Goal: Information Seeking & Learning: Learn about a topic

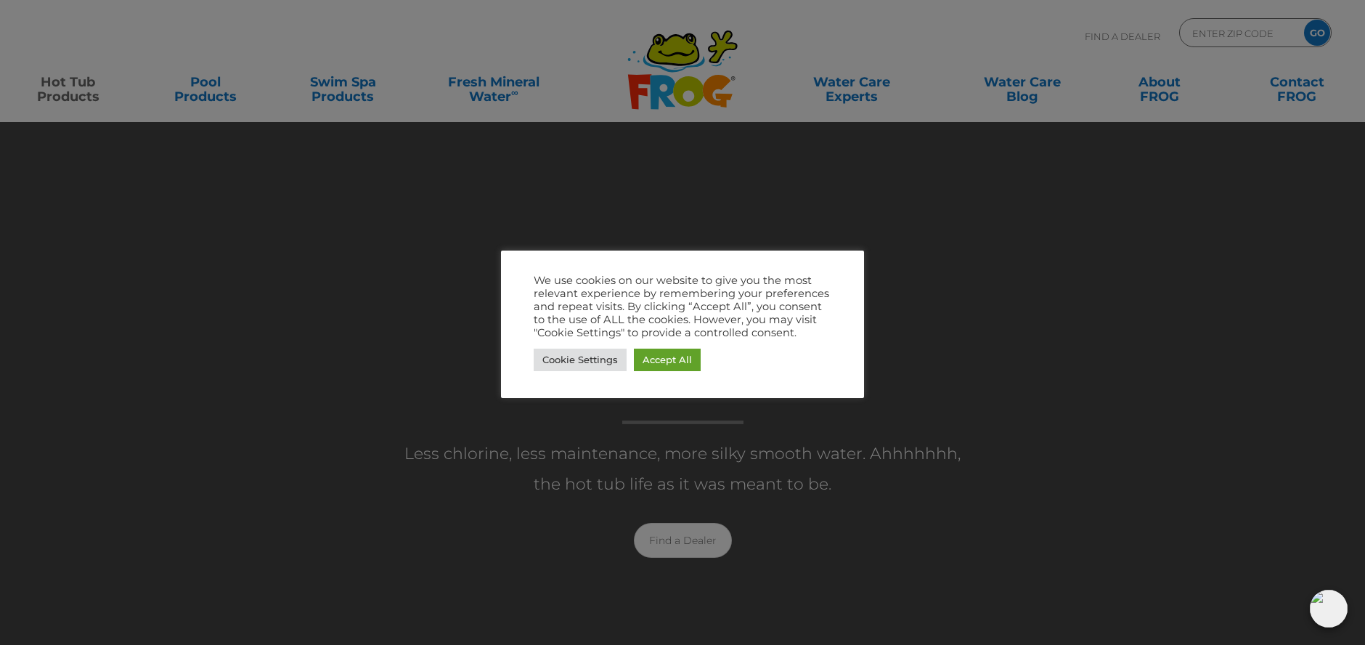
click at [666, 371] on div "Cookie Settings Accept All" at bounding box center [683, 360] width 298 height 30
click at [667, 360] on link "Accept All" at bounding box center [667, 360] width 67 height 23
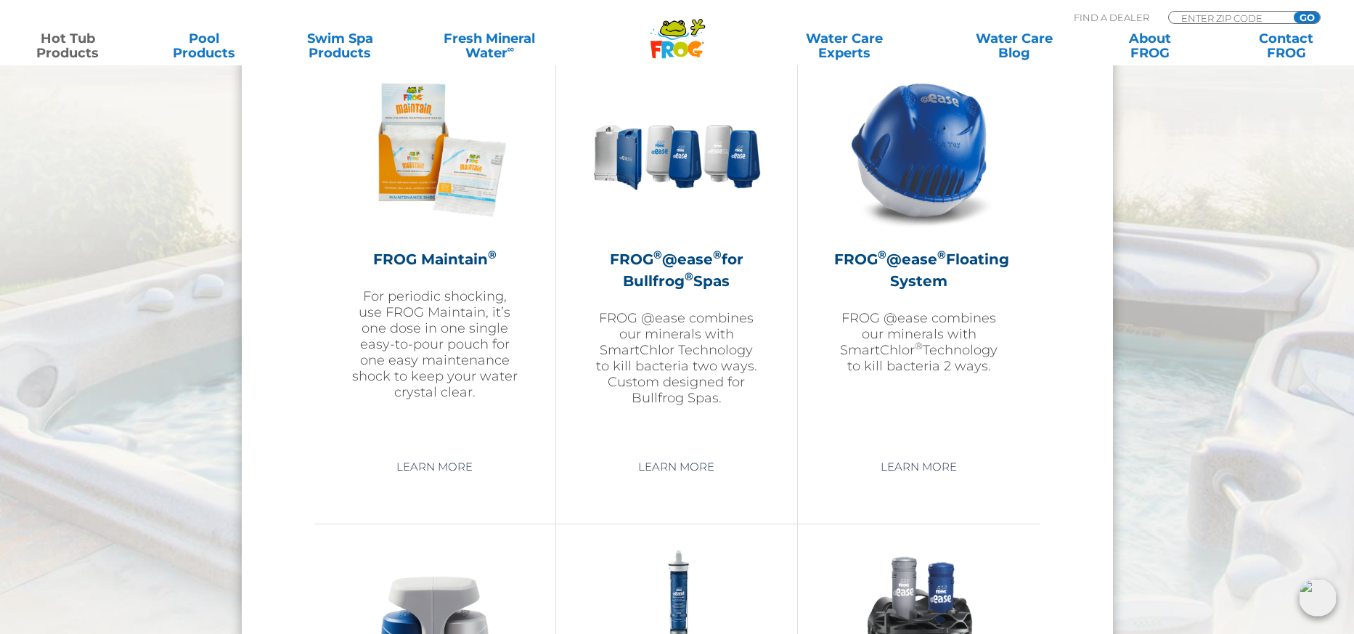
scroll to position [1221, 0]
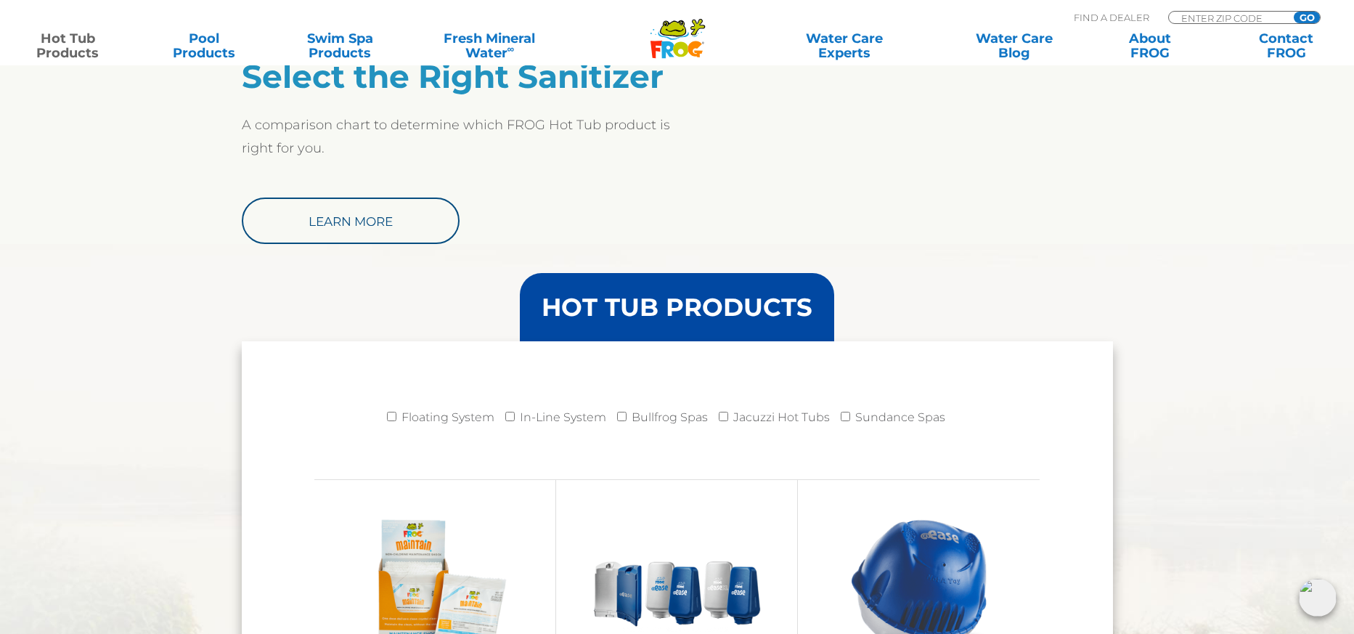
click at [385, 416] on ul "Floating System In-Line System Bullfrog Spas Jacuzzi Hot Tubs Sundance Spas" at bounding box center [677, 423] width 726 height 40
click at [391, 417] on input "Floating System" at bounding box center [391, 416] width 9 height 9
checkbox input "true"
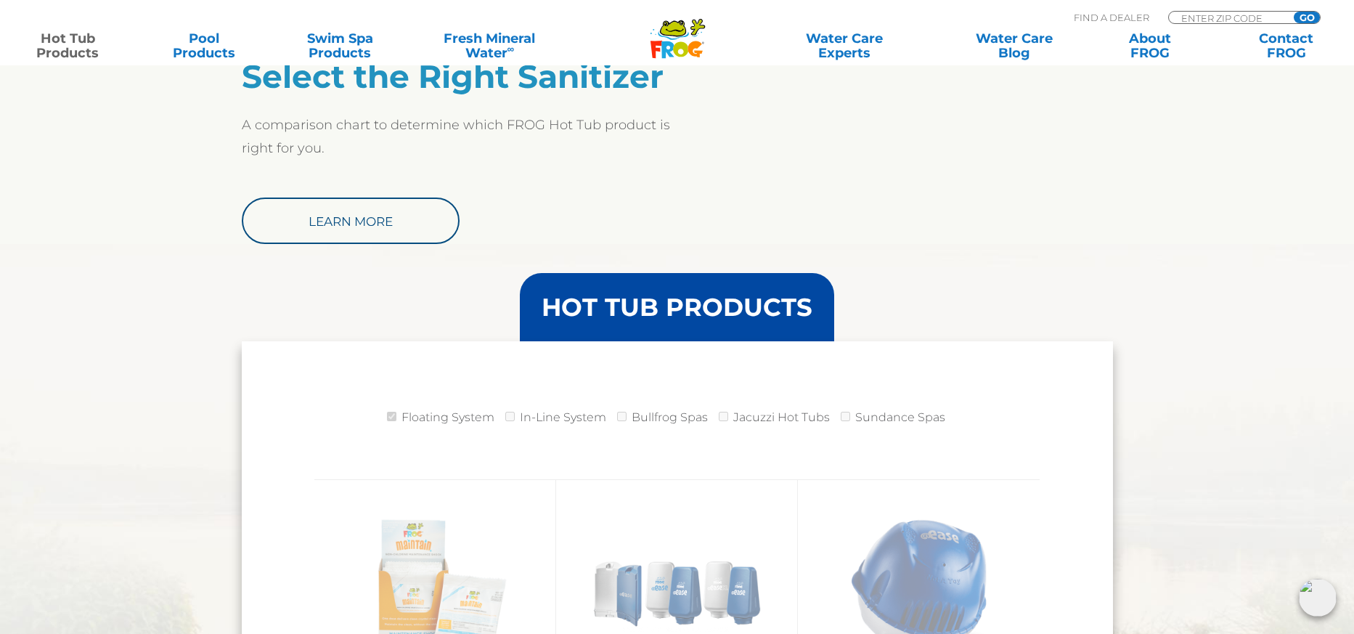
scroll to position [1423, 0]
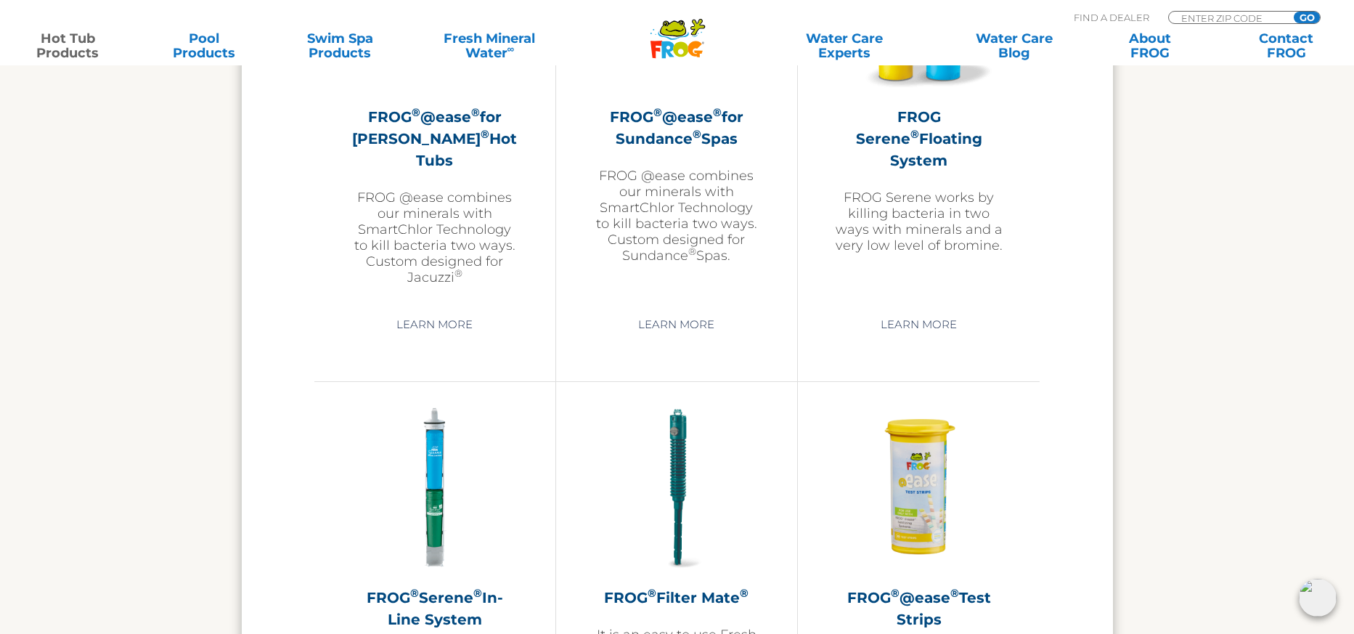
scroll to position [2743, 0]
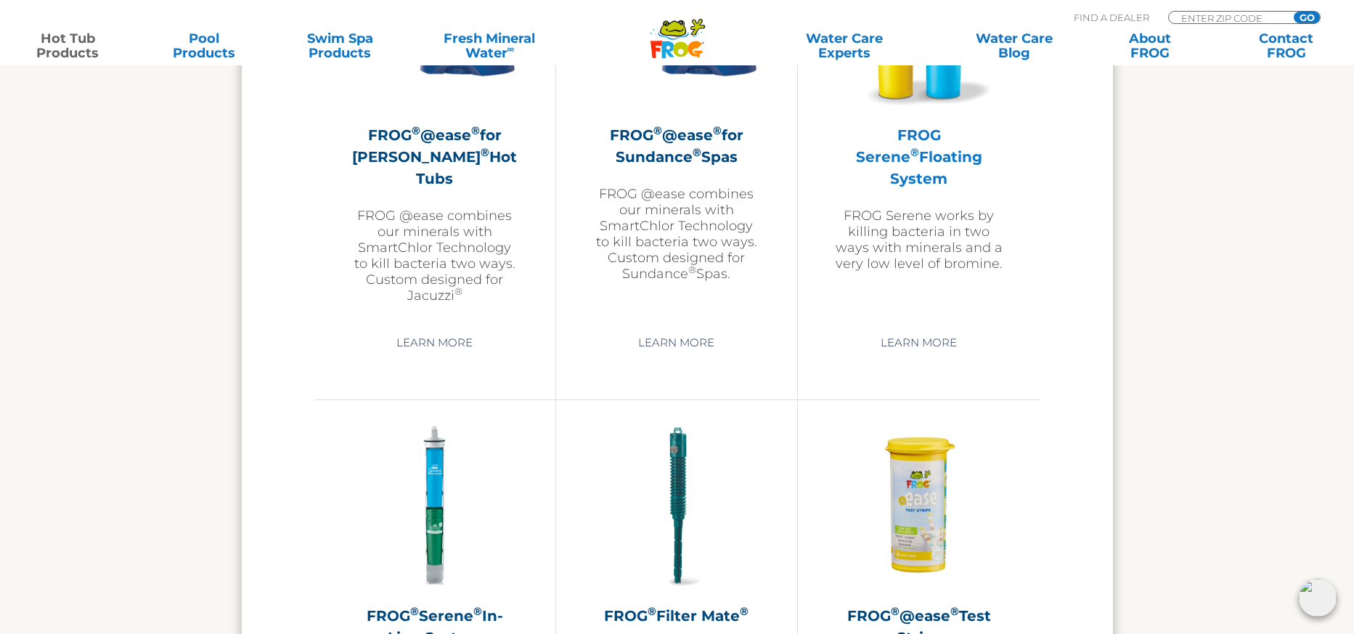
click at [956, 150] on h2 "FROG Serene ® Floating System" at bounding box center [918, 156] width 169 height 65
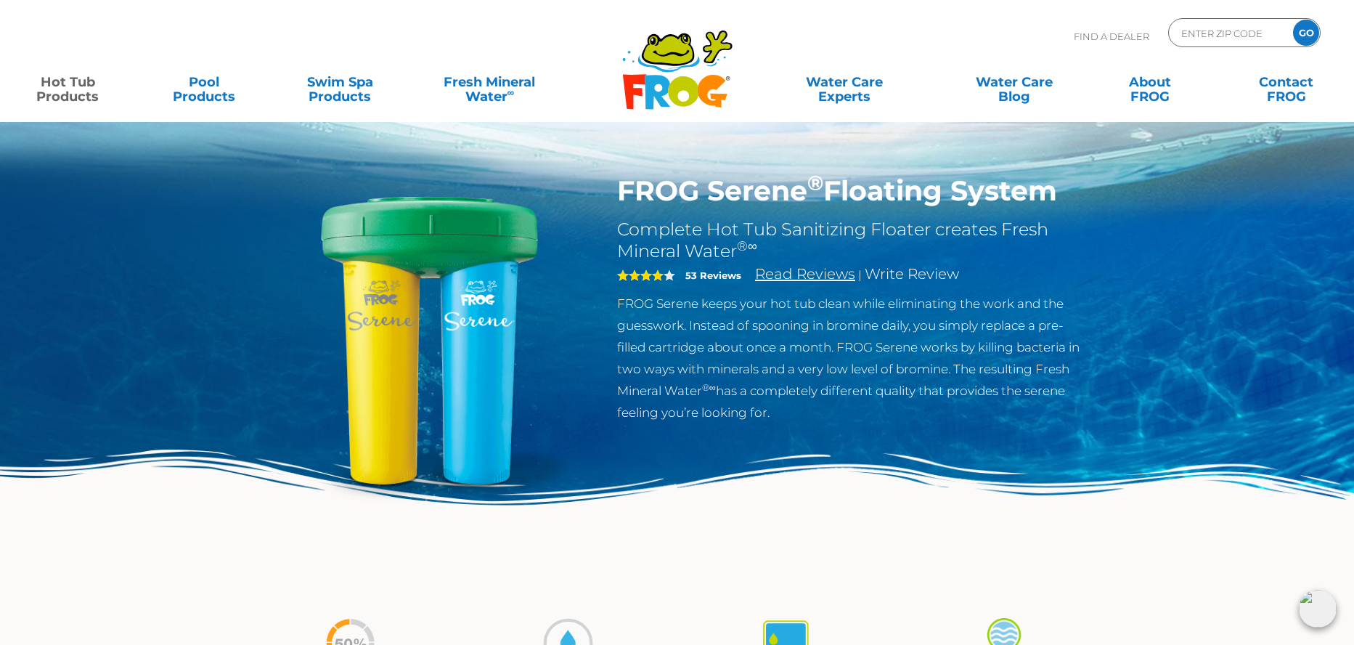
click at [789, 275] on link "Read Reviews" at bounding box center [805, 273] width 100 height 17
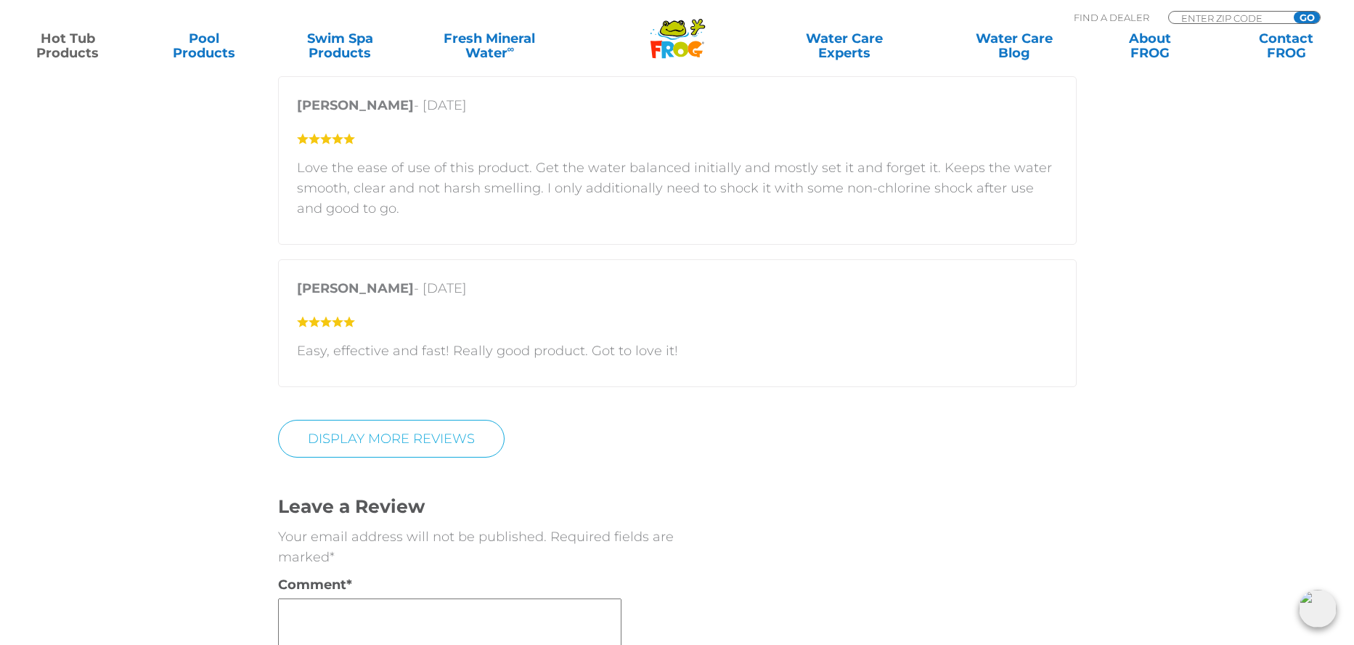
scroll to position [2634, 0]
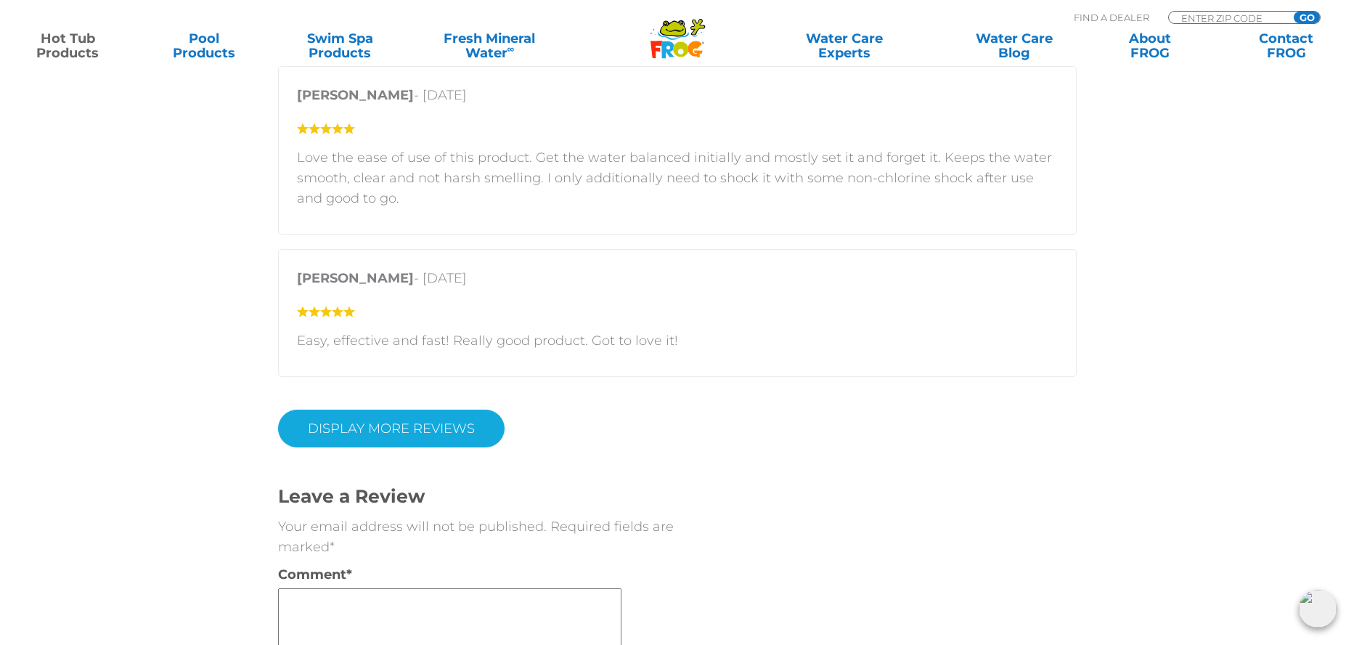
click at [363, 426] on link "Display More Reviews" at bounding box center [391, 429] width 227 height 38
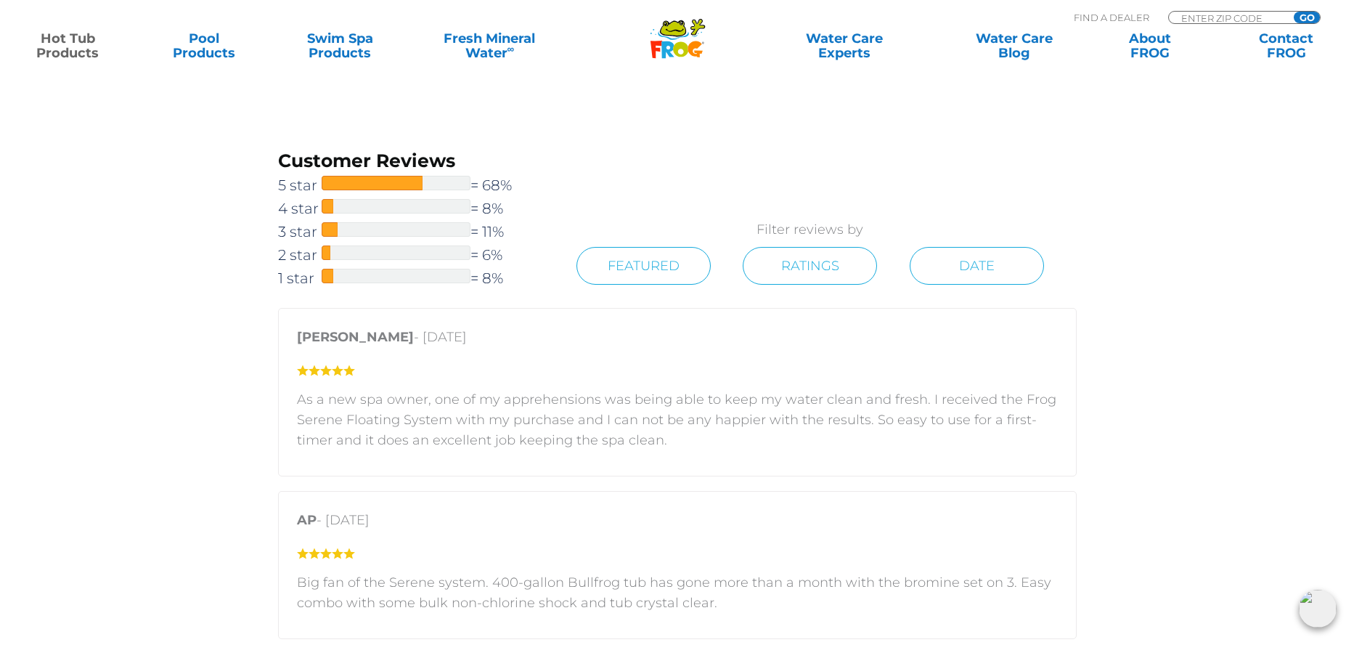
scroll to position [1694, 0]
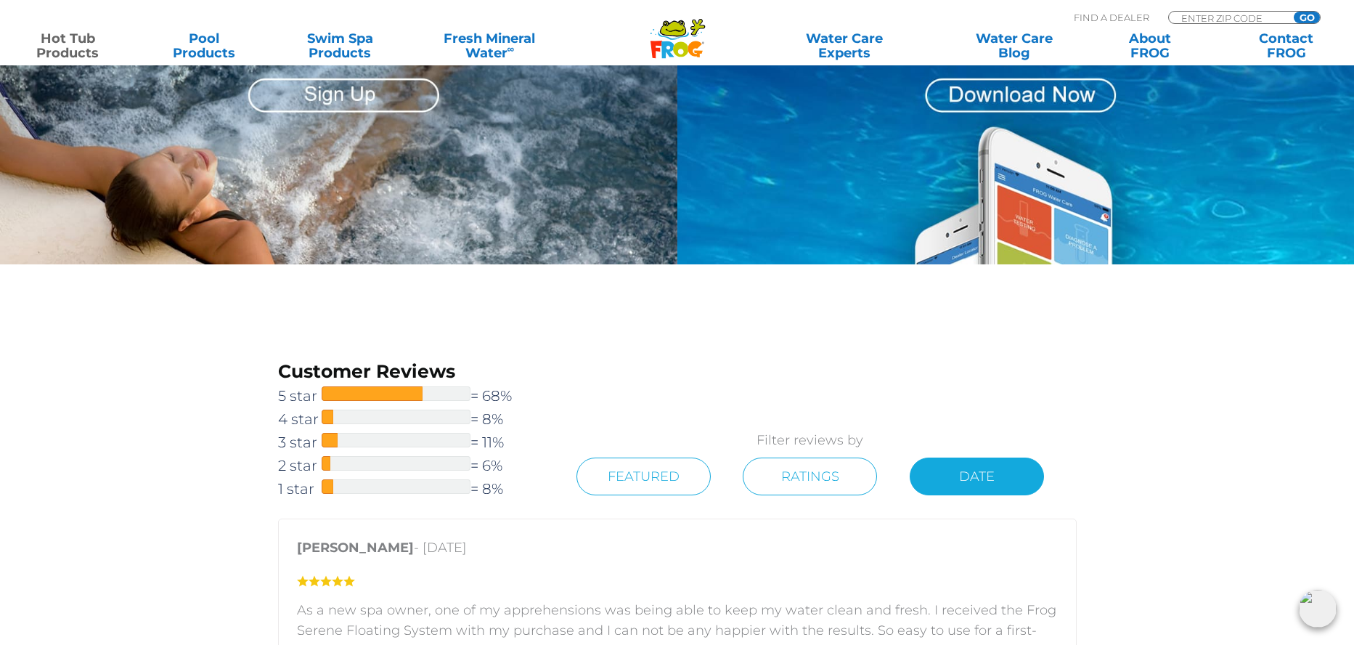
click at [948, 477] on link "Date" at bounding box center [977, 477] width 134 height 38
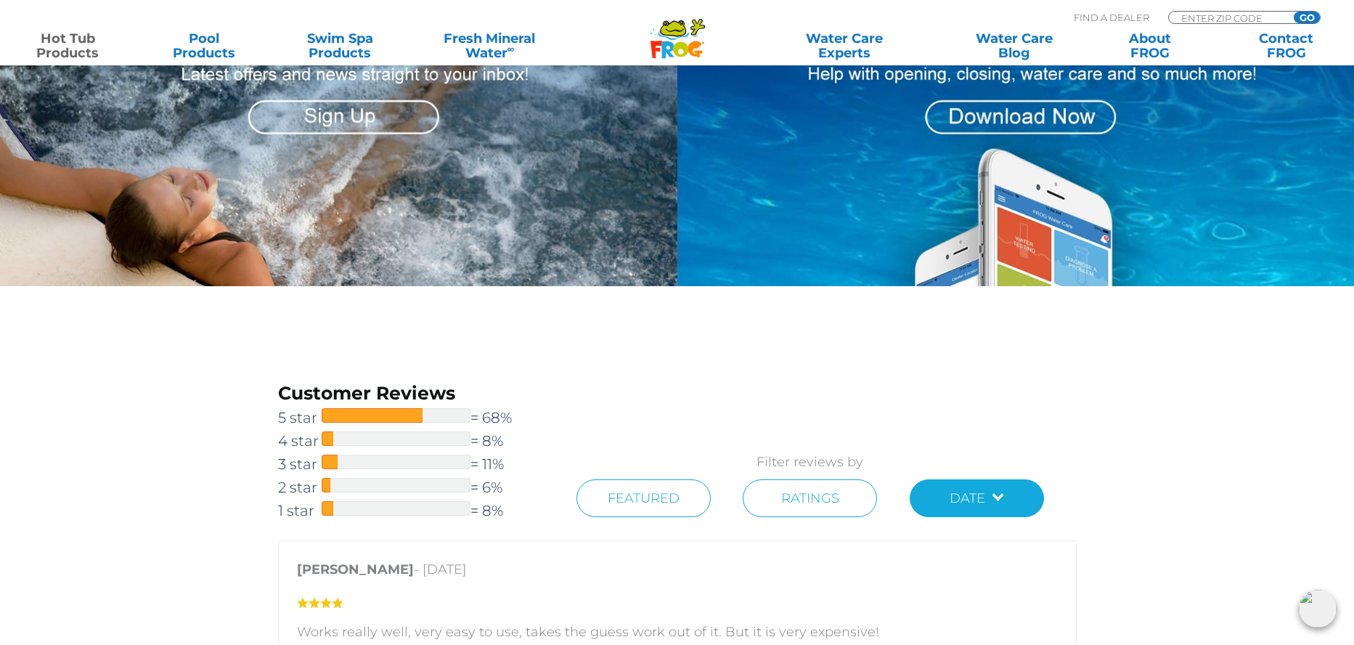
scroll to position [1478, 0]
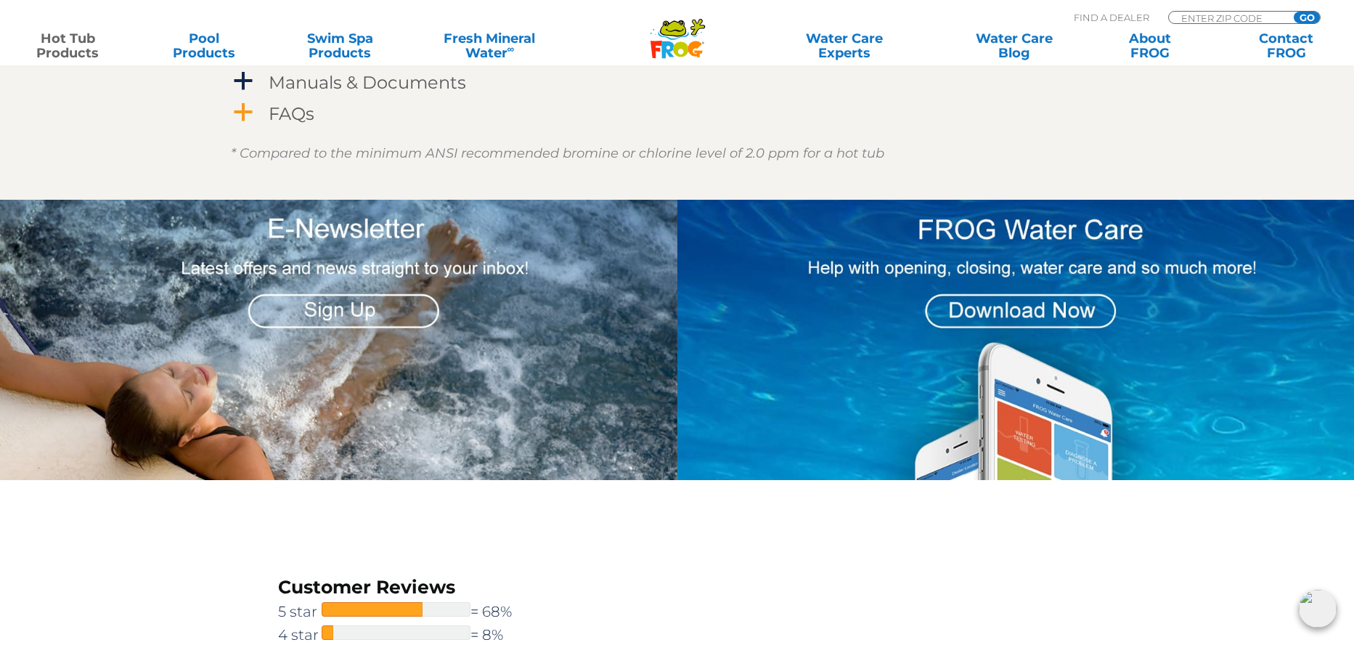
click at [261, 109] on link "a FAQs" at bounding box center [677, 113] width 893 height 27
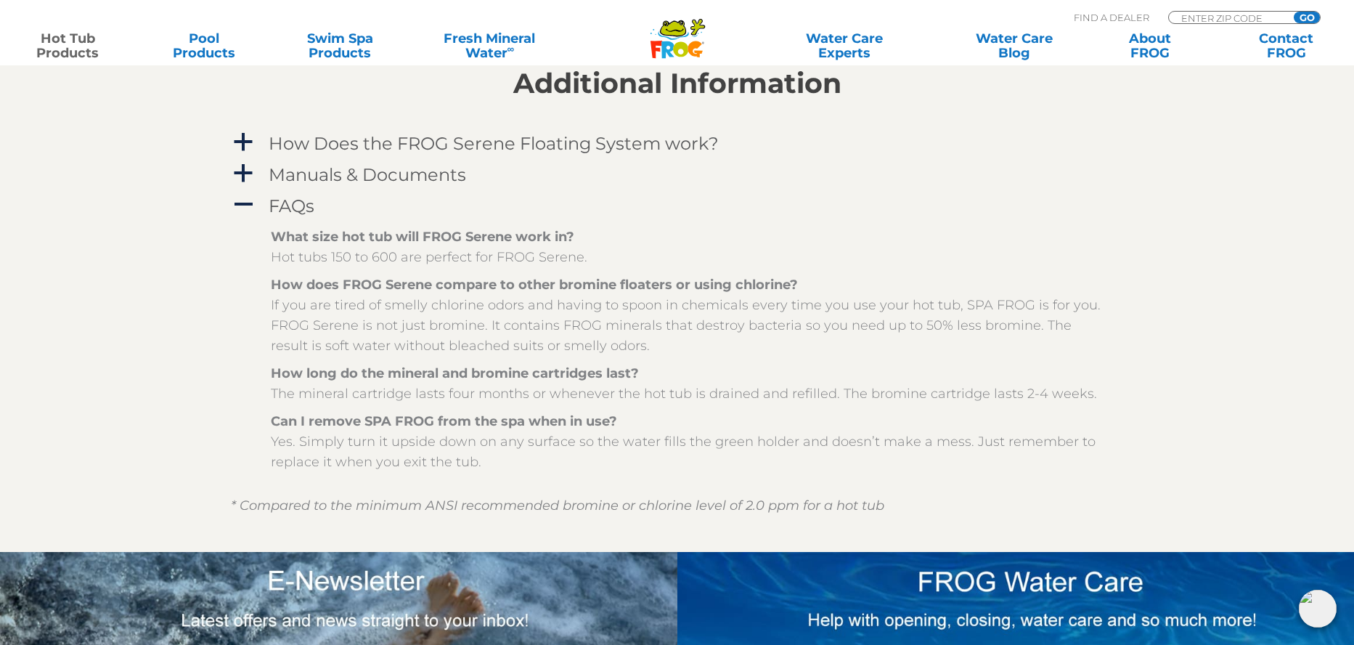
scroll to position [1383, 0]
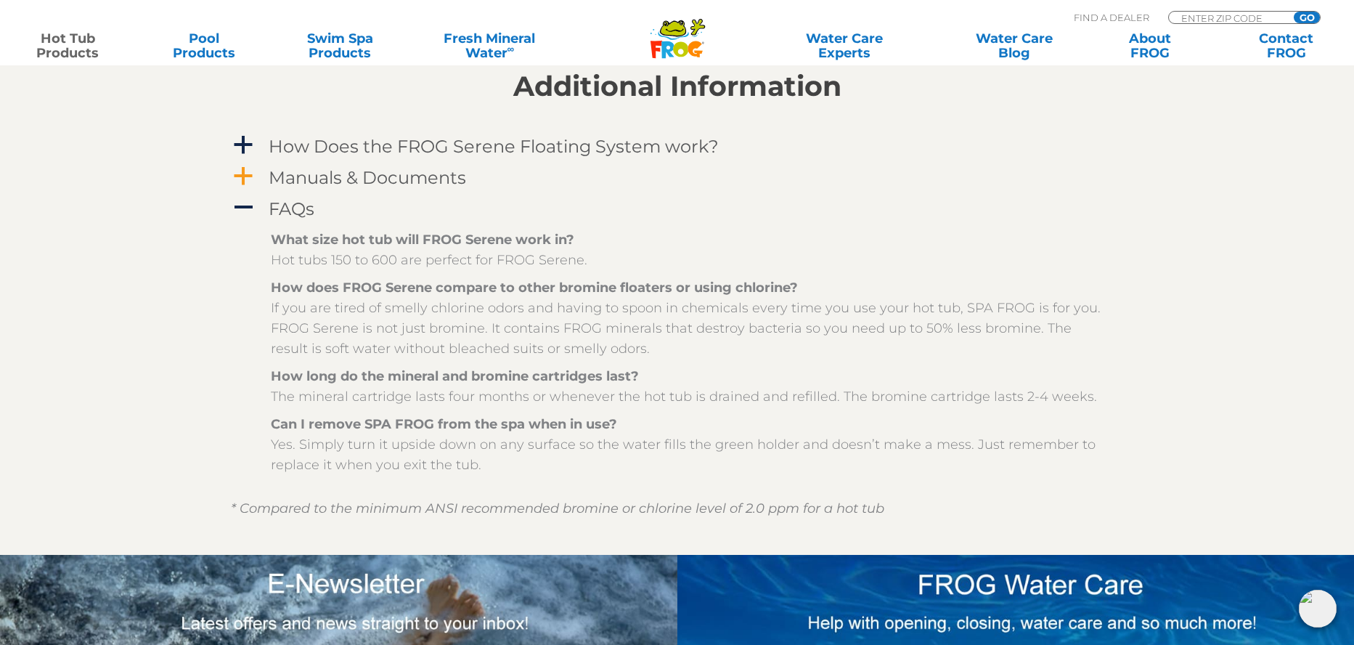
click at [242, 167] on span "a" at bounding box center [243, 177] width 22 height 22
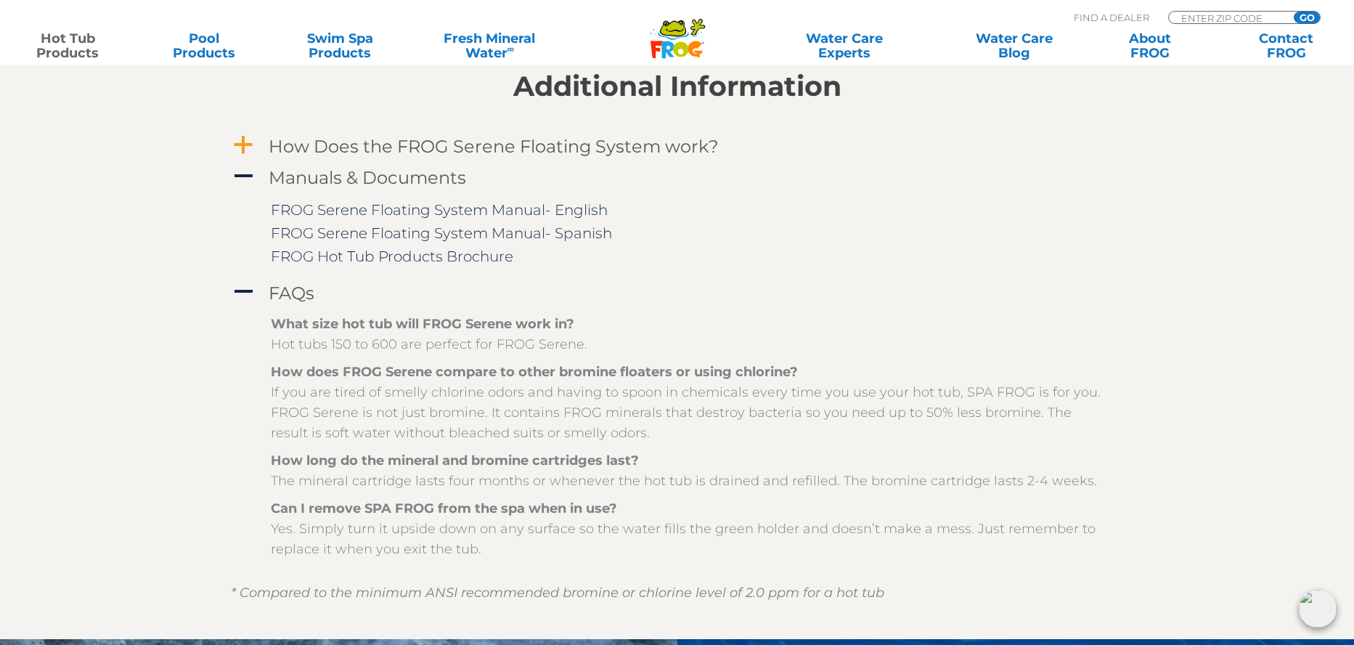
click at [244, 141] on span "a" at bounding box center [243, 145] width 22 height 22
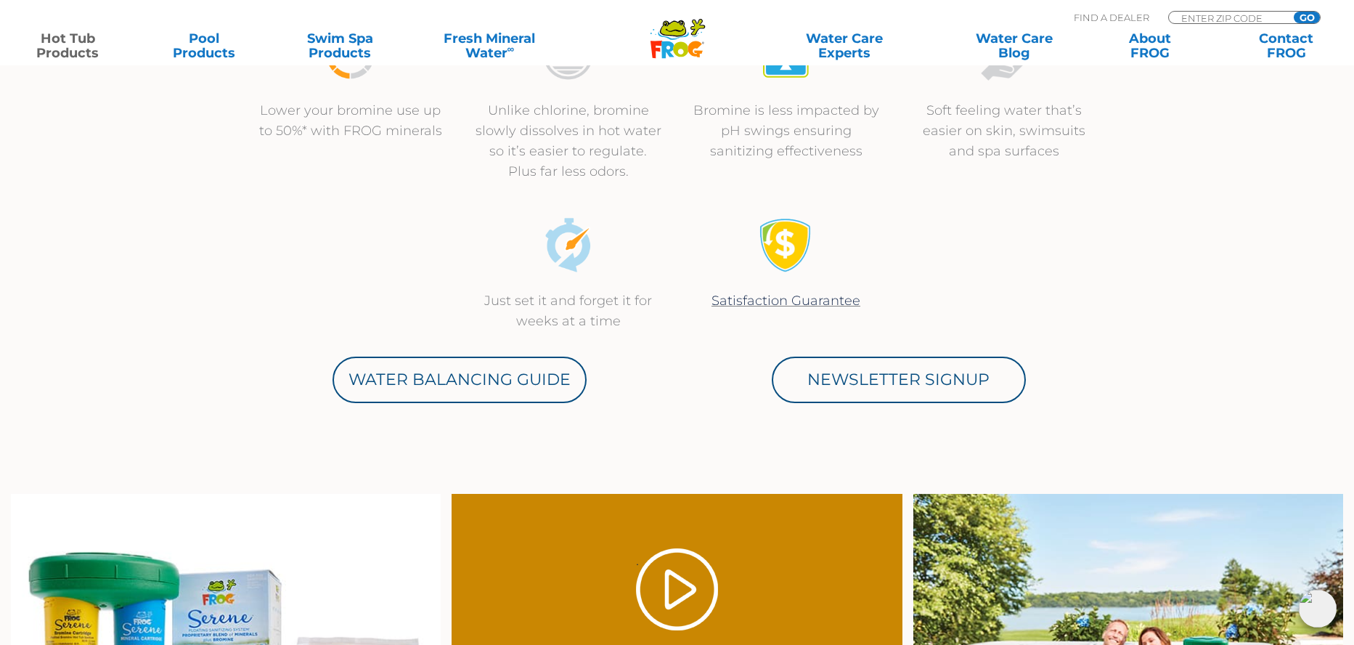
scroll to position [488, 0]
